Goal: Download file/media

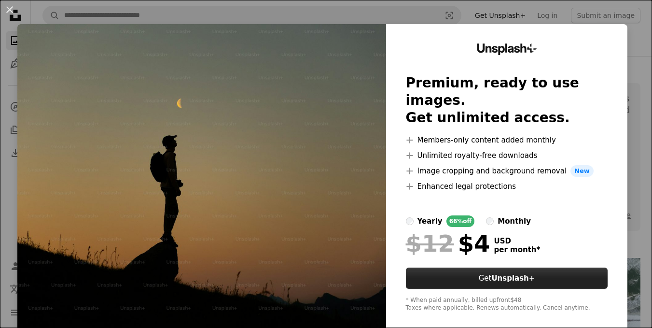
scroll to position [241, 0]
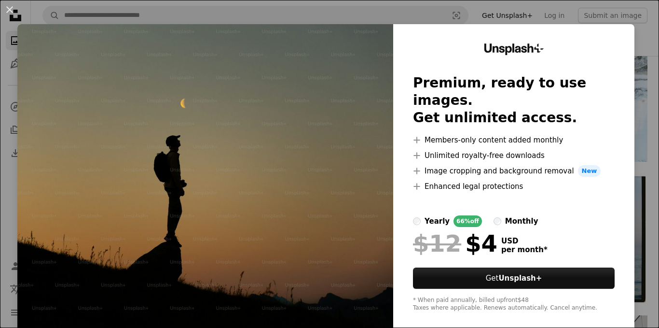
click at [629, 47] on div "An X shape Unsplash+ Premium, ready to use images. Get unlimited access. A plus…" at bounding box center [329, 164] width 659 height 328
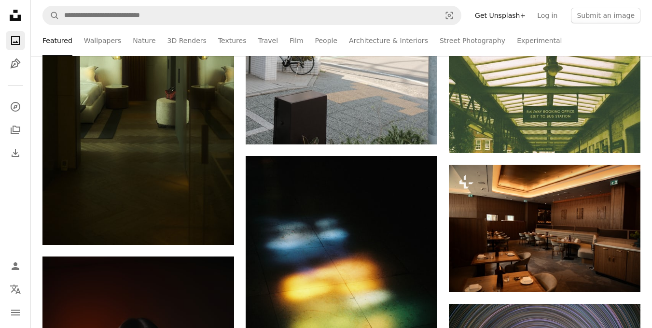
scroll to position [2800, 0]
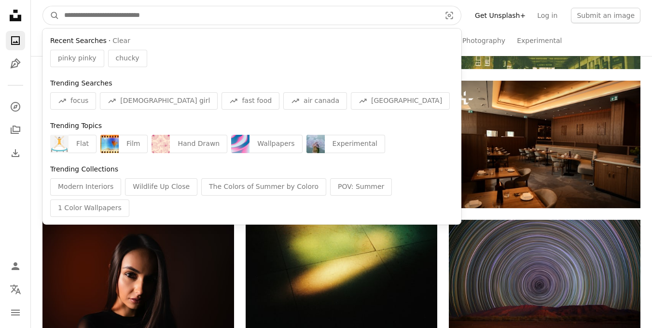
click at [141, 23] on input "Find visuals sitewide" at bounding box center [248, 15] width 378 height 18
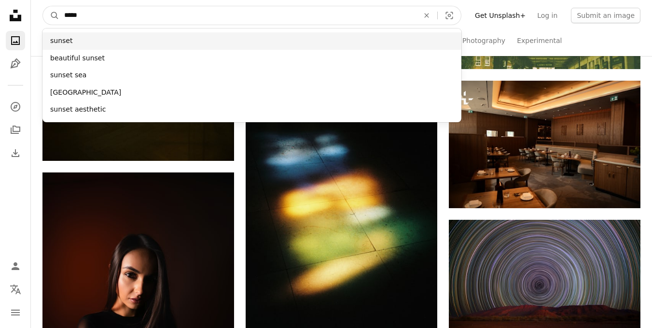
type input "*****"
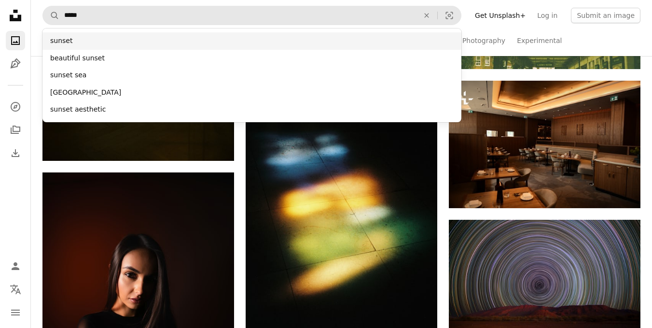
click at [112, 37] on div "sunset" at bounding box center [251, 40] width 419 height 17
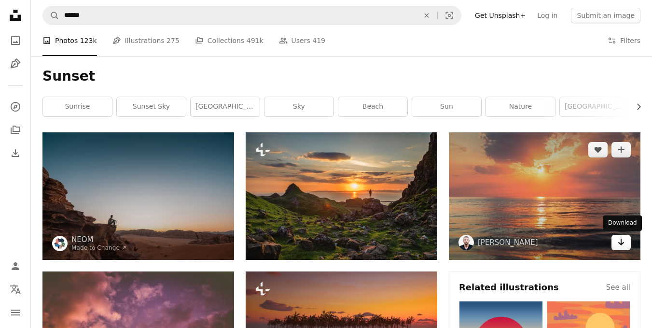
click at [612, 246] on link "Arrow pointing down" at bounding box center [621, 242] width 19 height 15
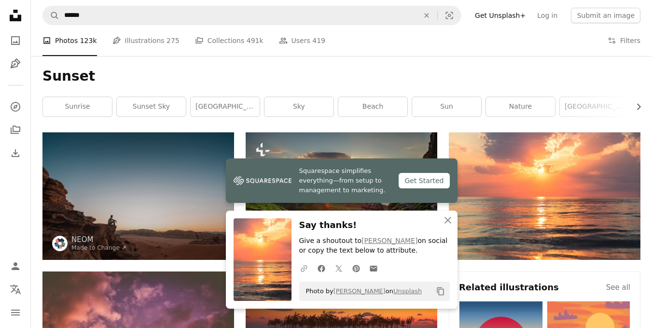
click at [307, 268] on icon "A URL sharing icon (chains)" at bounding box center [304, 268] width 9 height 9
click at [305, 268] on icon "A URL sharing icon (chains)" at bounding box center [304, 268] width 9 height 9
click at [323, 225] on h3 "Say thanks!" at bounding box center [374, 225] width 151 height 14
click at [445, 216] on icon "An X shape" at bounding box center [448, 220] width 12 height 12
